Goal: Obtain resource: Download file/media

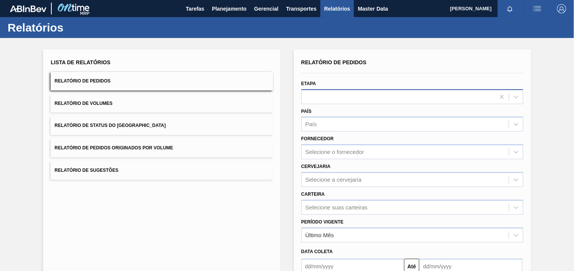
click at [352, 100] on div at bounding box center [398, 96] width 193 height 11
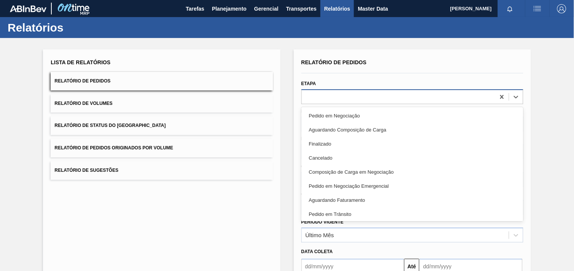
paste input "289587"
type input "289587"
click at [516, 109] on div "Lista de Relatórios Relatório de Pedidos Relatório de Volumes Relatório de Stat…" at bounding box center [287, 195] width 574 height 314
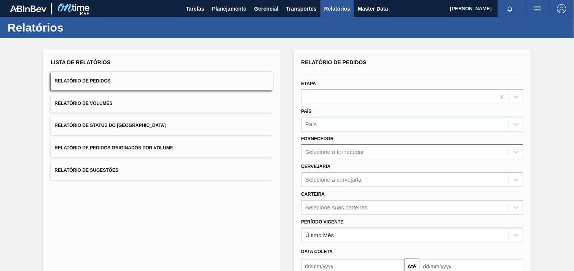
click at [332, 151] on div "Selecione o fornecedor" at bounding box center [405, 152] width 207 height 11
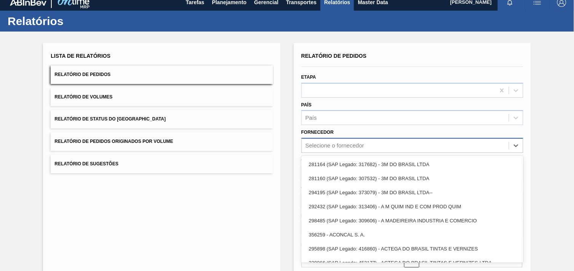
paste input "289587"
type input "289587"
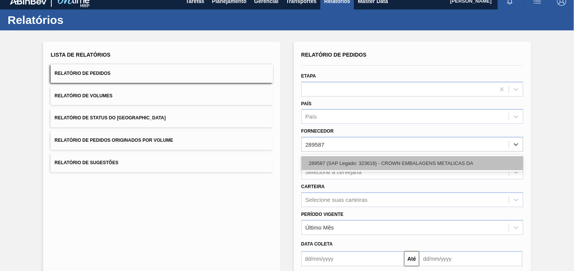
click at [342, 165] on div "289587 (SAP Legado: 323616) - CROWN EMBALAGENS METALICAS DA" at bounding box center [412, 163] width 222 height 14
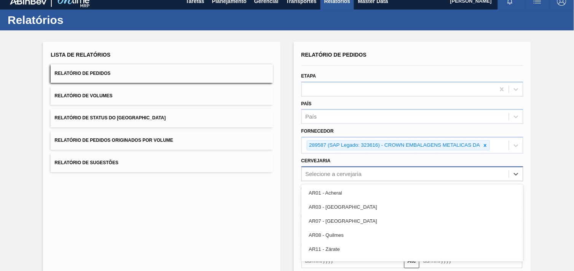
click at [385, 171] on div "option AR01 - Acheral focused, 1 of 93. 93 results available. Use Up and Down t…" at bounding box center [412, 174] width 222 height 15
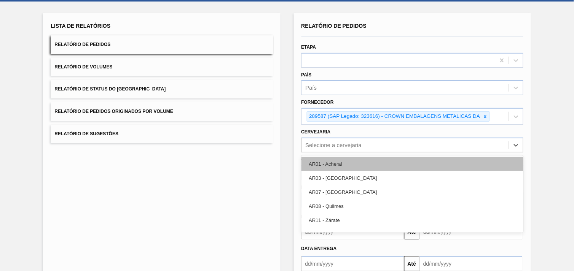
scroll to position [37, 0]
type input "24"
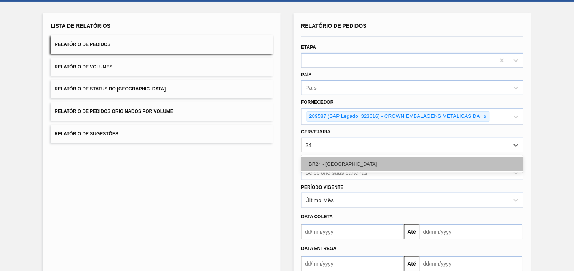
click at [385, 164] on div "BR24 - [GEOGRAPHIC_DATA]" at bounding box center [412, 164] width 222 height 14
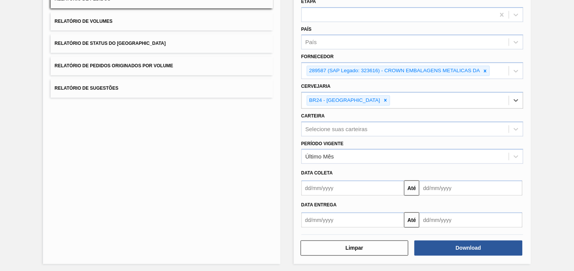
scroll to position [83, 0]
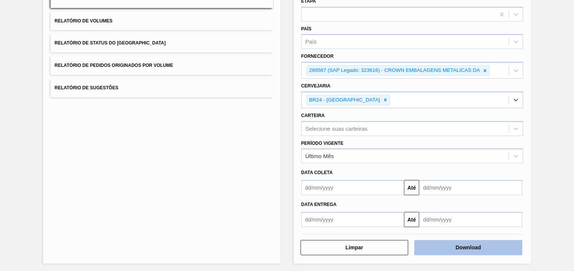
click at [486, 244] on button "Download" at bounding box center [468, 247] width 108 height 15
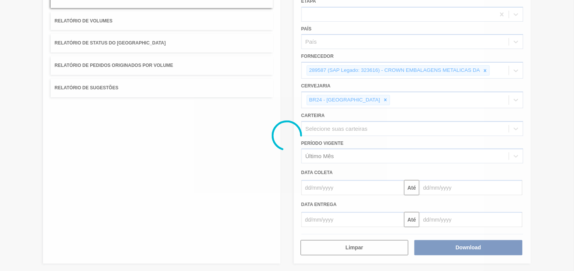
drag, startPoint x: 249, startPoint y: 0, endPoint x: 146, endPoint y: 127, distance: 163.9
click at [146, 127] on div at bounding box center [287, 135] width 574 height 271
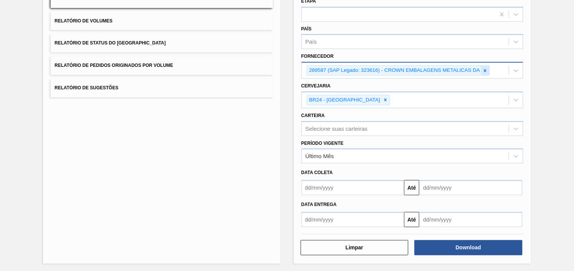
click at [483, 68] on icon at bounding box center [484, 70] width 5 height 5
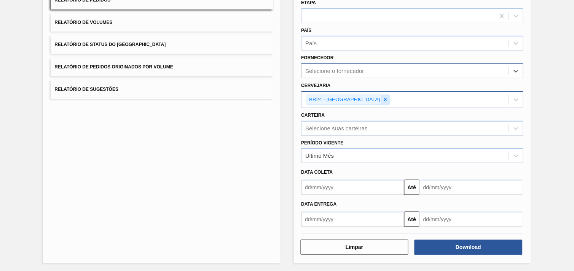
click at [383, 99] on icon at bounding box center [385, 99] width 5 height 5
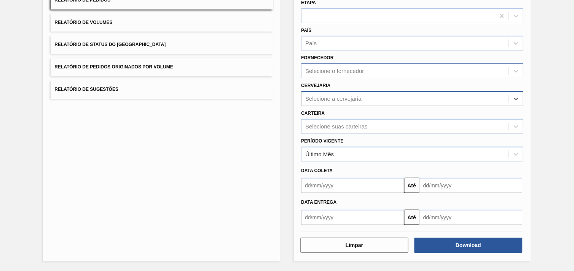
scroll to position [79, 0]
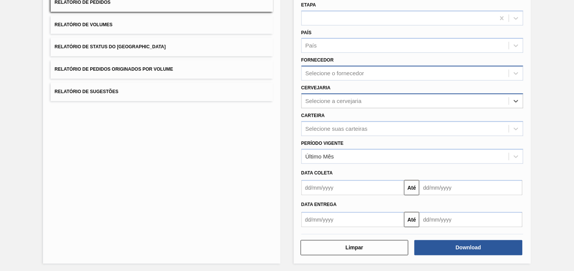
click at [355, 78] on div "Selecione o fornecedor" at bounding box center [412, 73] width 222 height 15
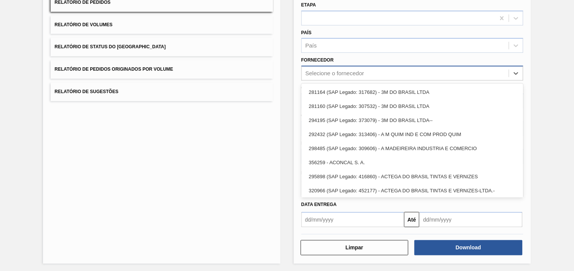
paste input "289877"
type input "289877"
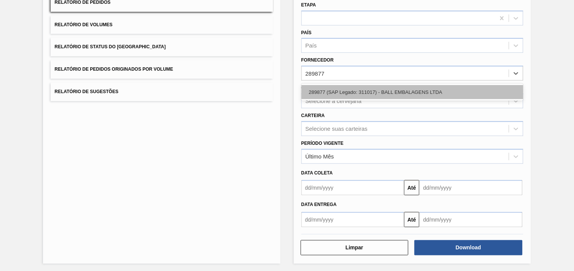
click at [358, 89] on div "289877 (SAP Legado: 311017) - BALL EMBALAGENS LTDA" at bounding box center [412, 92] width 222 height 14
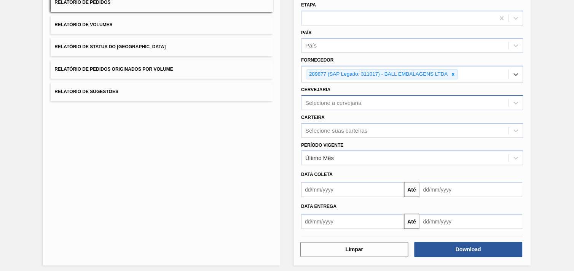
click at [355, 103] on div "Selecione a cervejaria" at bounding box center [334, 103] width 56 height 6
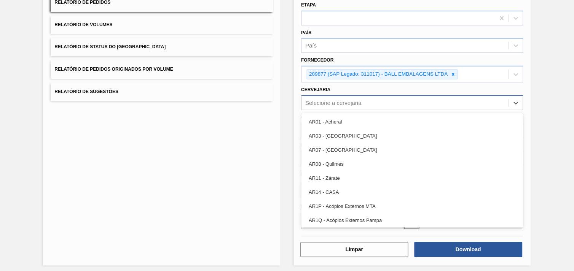
type input "23"
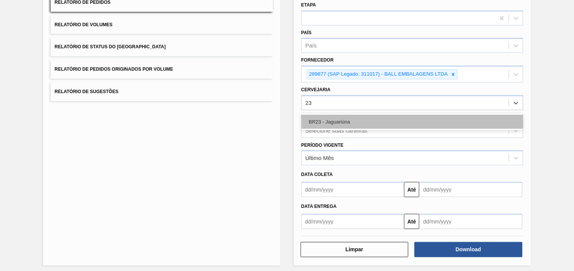
click at [342, 116] on div "BR23 - Jaguariúna" at bounding box center [412, 122] width 222 height 14
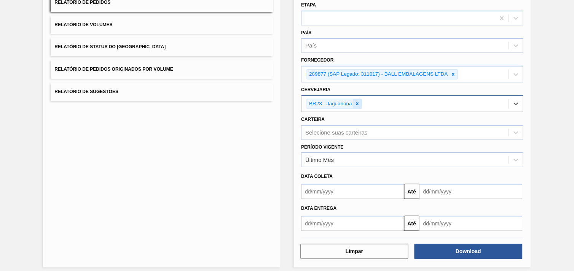
click at [360, 103] on icon at bounding box center [357, 103] width 5 height 5
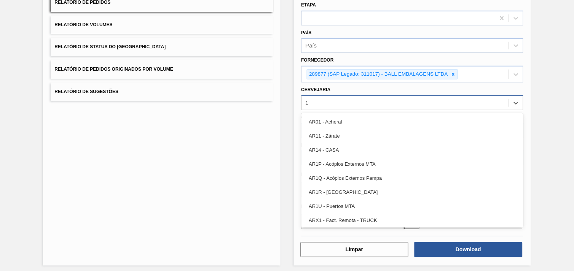
type input "19"
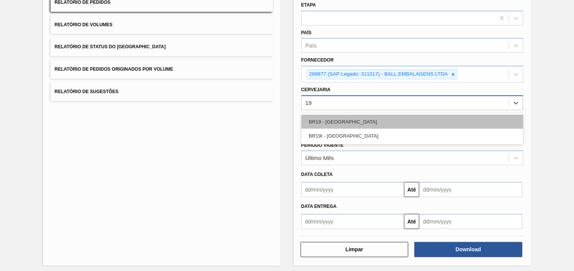
click at [358, 120] on div "BR19 - [GEOGRAPHIC_DATA]" at bounding box center [412, 122] width 222 height 14
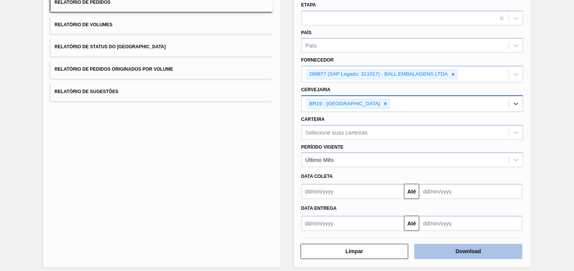
click at [495, 244] on button "Download" at bounding box center [468, 251] width 108 height 15
